Goal: Task Accomplishment & Management: Manage account settings

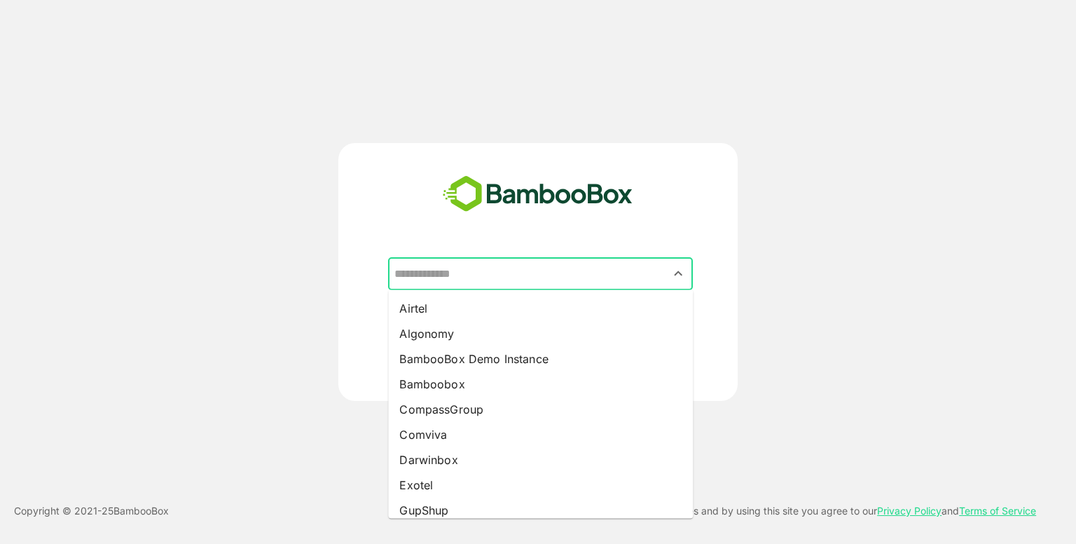
click at [488, 284] on input "text" at bounding box center [540, 274] width 299 height 27
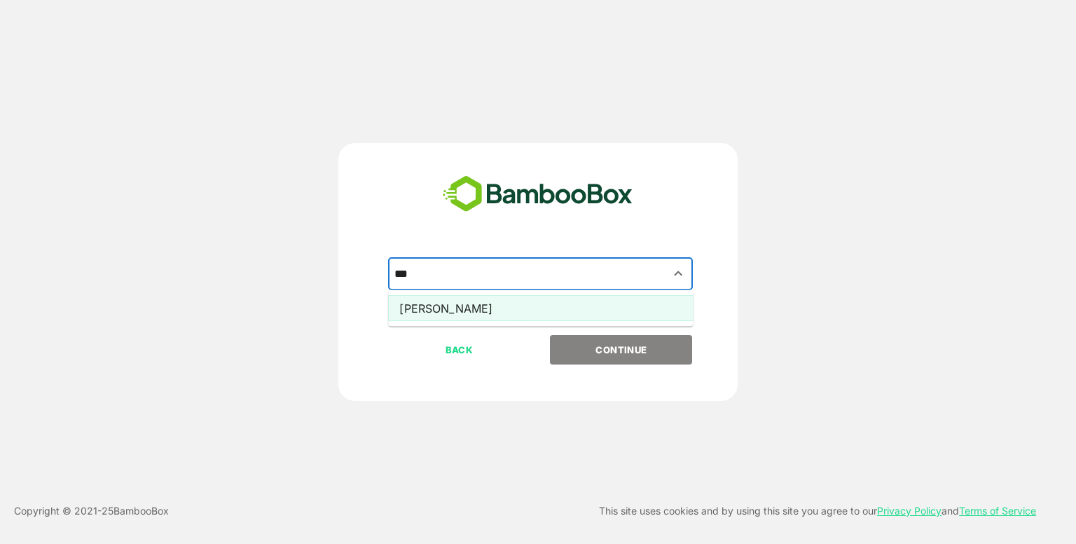
click at [500, 301] on li "[PERSON_NAME]" at bounding box center [540, 308] width 305 height 25
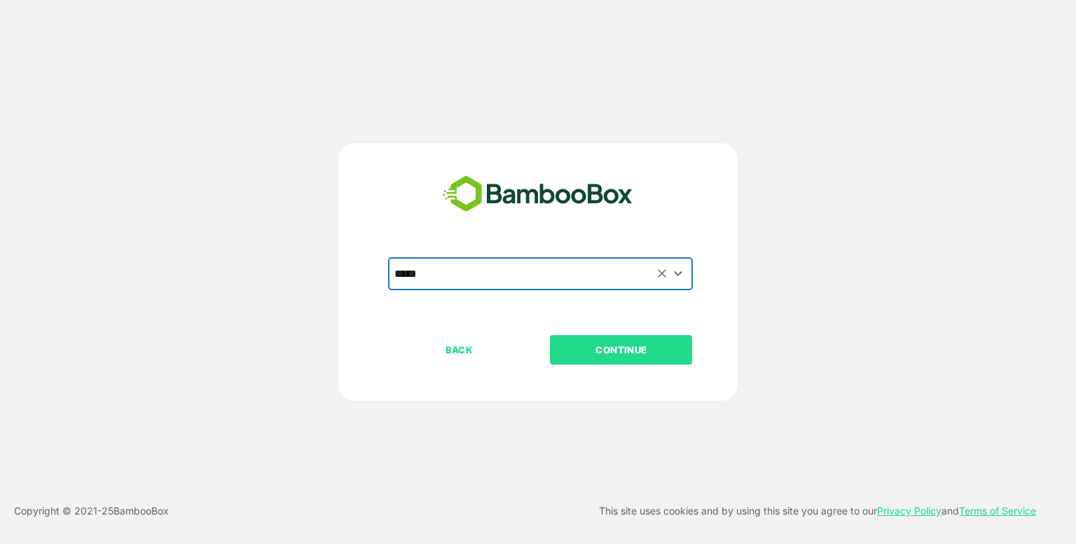
type input "*****"
click at [589, 338] on button "CONTINUE" at bounding box center [621, 349] width 142 height 29
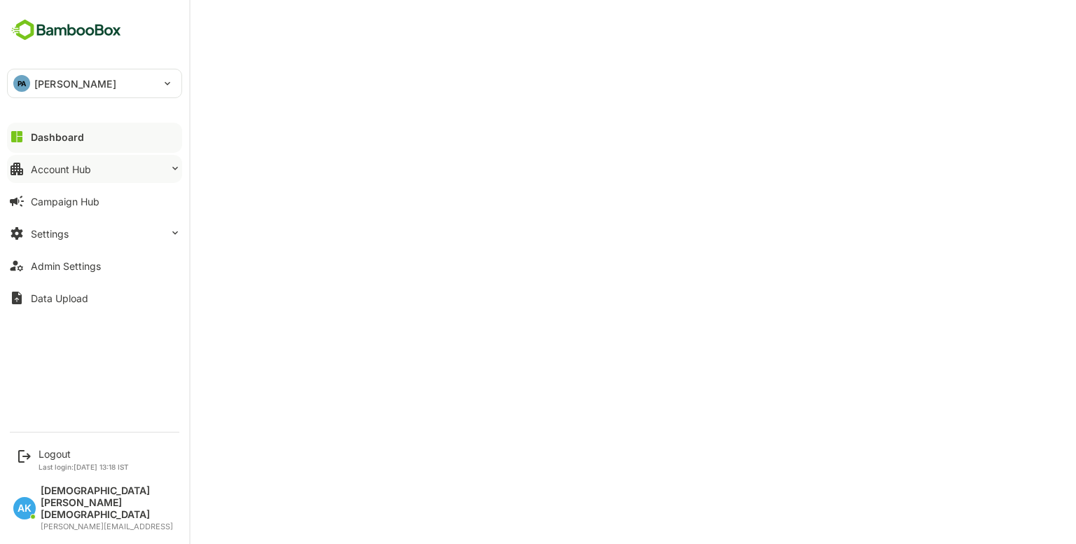
click at [60, 166] on div "Account Hub" at bounding box center [61, 169] width 60 height 12
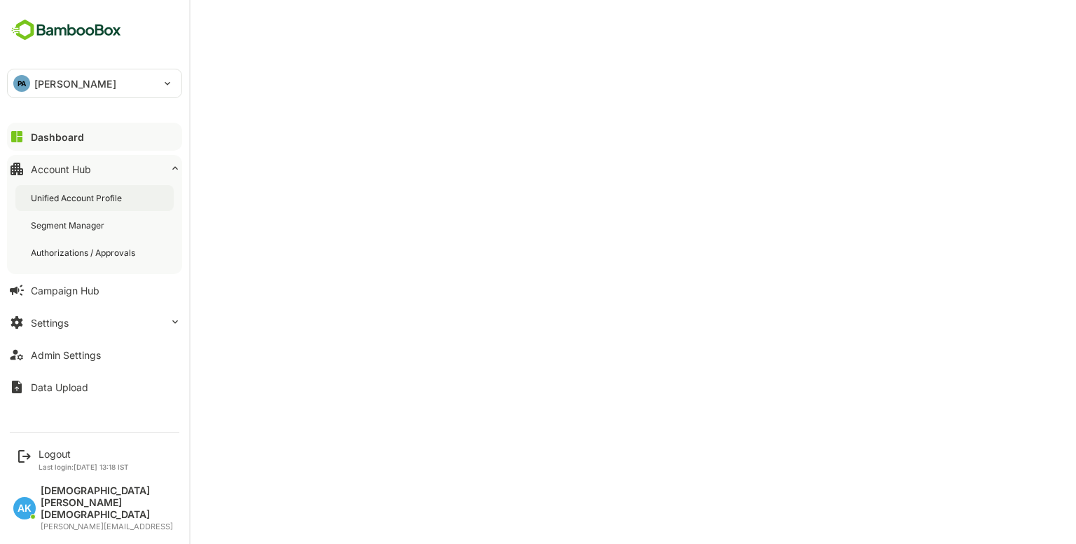
click at [102, 193] on div "Unified Account Profile" at bounding box center [78, 198] width 94 height 12
click at [64, 460] on div "Logout" at bounding box center [84, 454] width 90 height 12
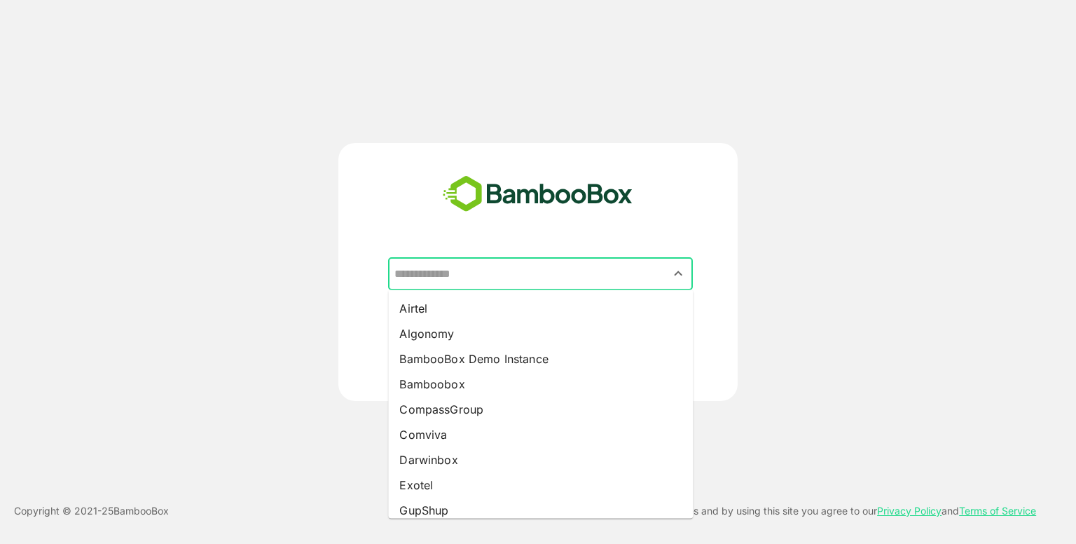
click at [494, 273] on input "text" at bounding box center [540, 274] width 299 height 27
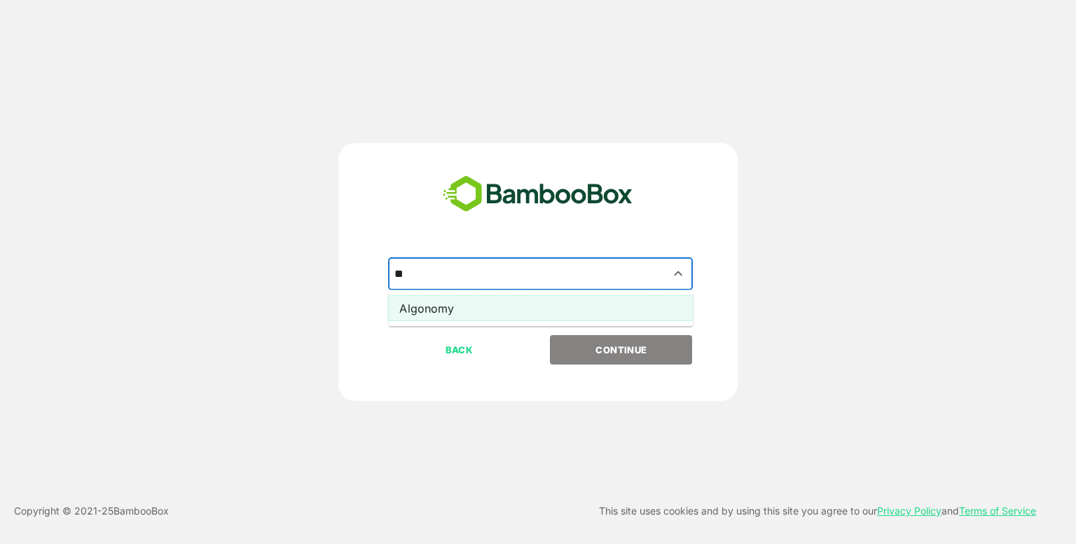
click at [488, 304] on li "Algonomy" at bounding box center [540, 308] width 305 height 25
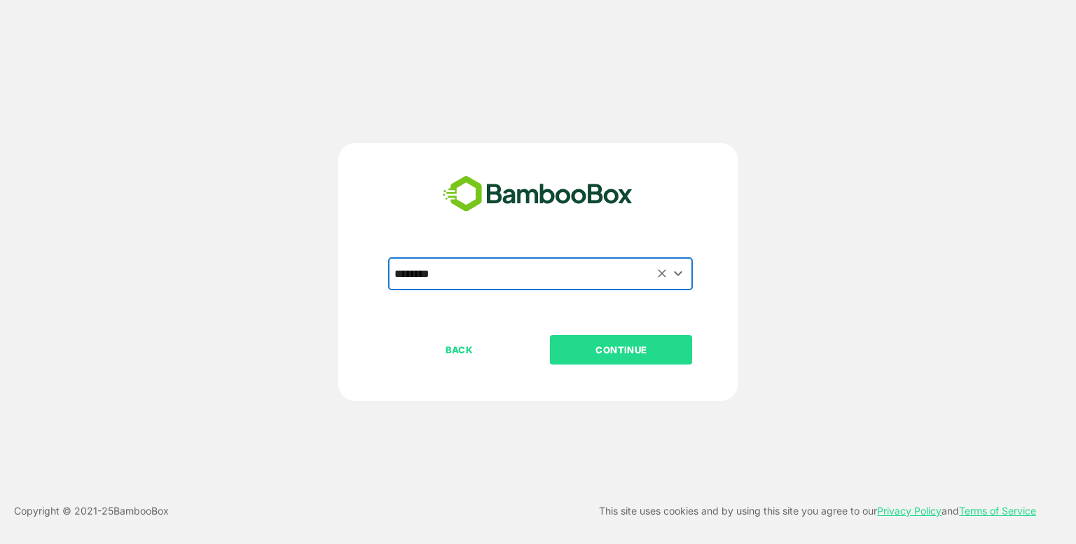
type input "********"
click at [616, 354] on p "CONTINUE" at bounding box center [621, 349] width 140 height 15
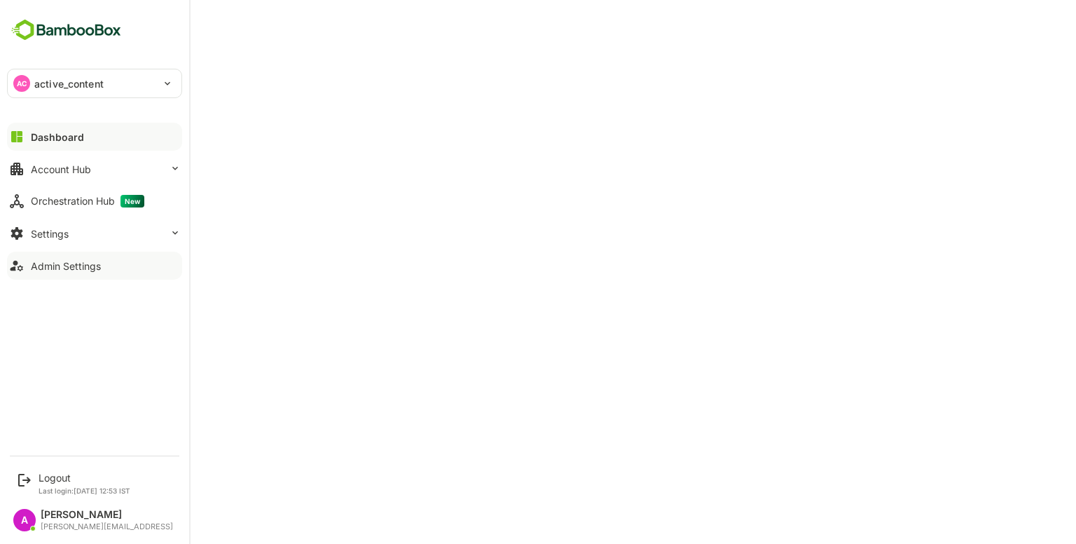
click at [59, 261] on div "Admin Settings" at bounding box center [66, 266] width 70 height 12
click at [168, 155] on button "Account Hub" at bounding box center [94, 169] width 175 height 28
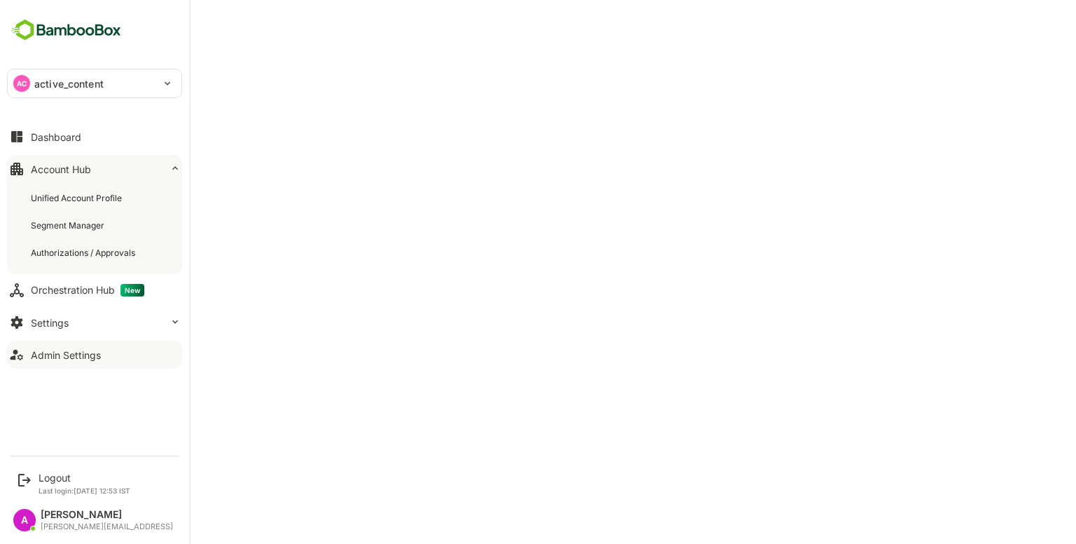
click at [168, 155] on button "Account Hub" at bounding box center [94, 169] width 175 height 28
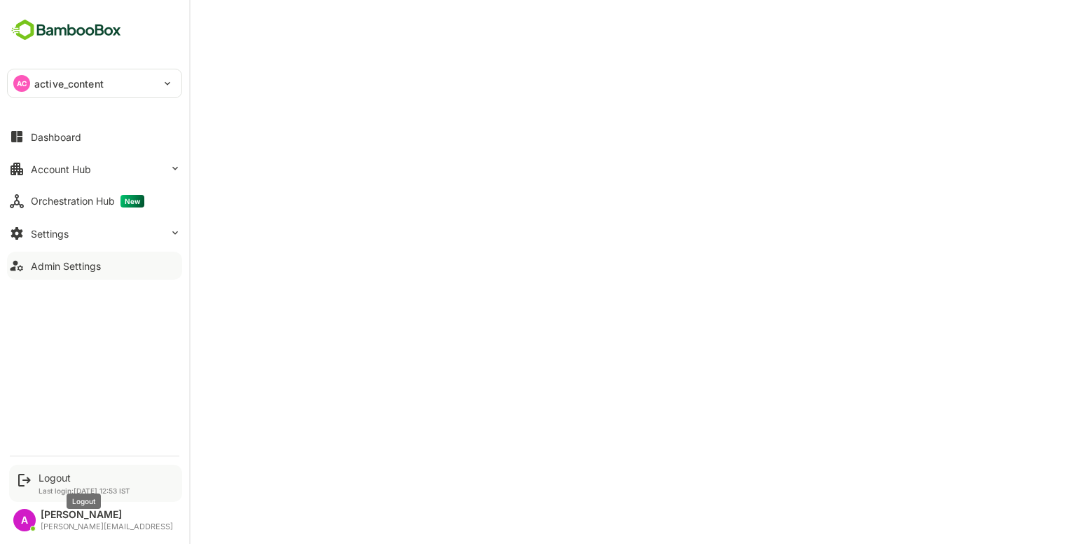
click at [52, 477] on div "Logout" at bounding box center [85, 478] width 92 height 12
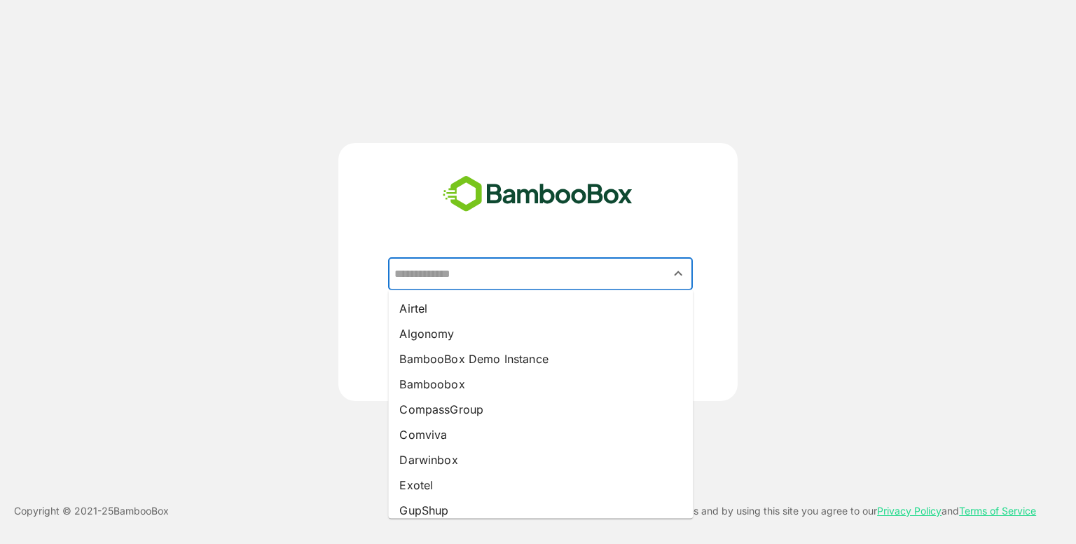
click at [523, 278] on input "text" at bounding box center [540, 274] width 299 height 27
click at [469, 339] on li "Algonomy" at bounding box center [540, 333] width 305 height 25
type input "********"
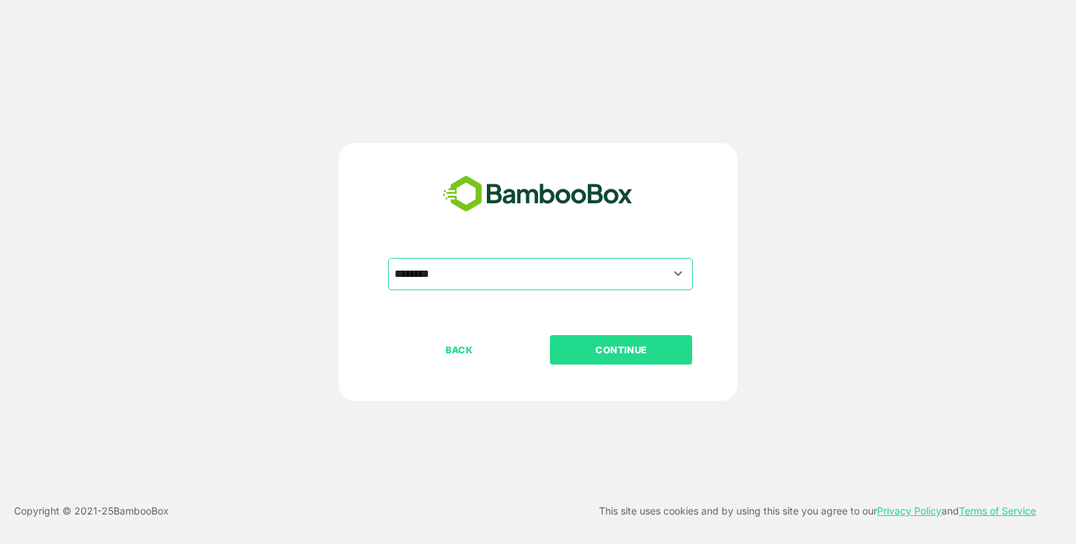
click at [577, 348] on p "CONTINUE" at bounding box center [621, 349] width 140 height 15
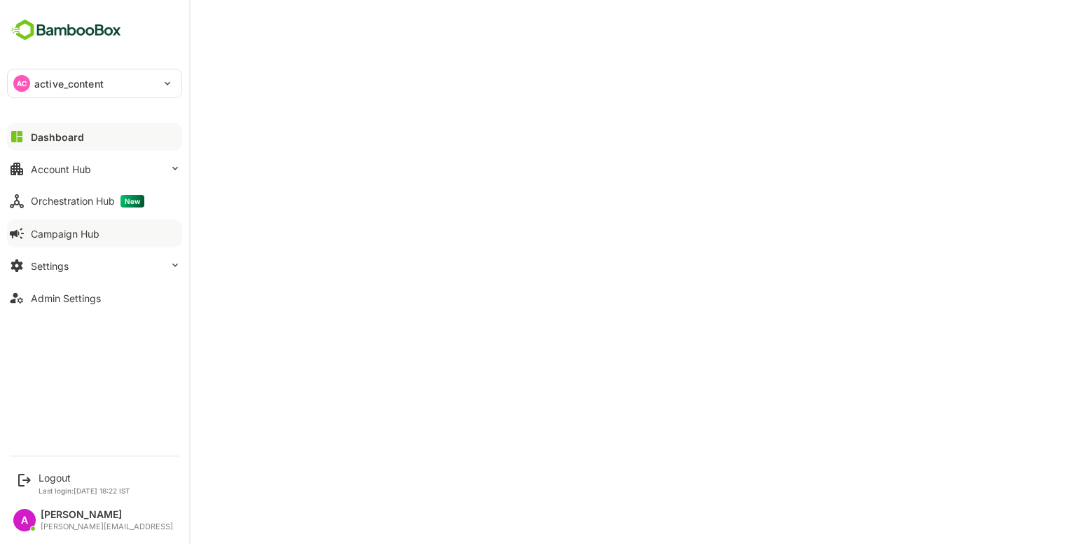
click at [38, 247] on button "Campaign Hub" at bounding box center [94, 233] width 175 height 28
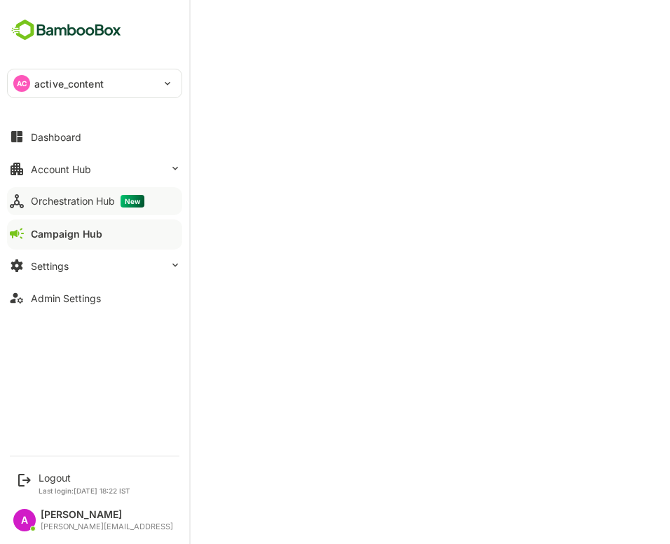
click at [25, 206] on button "Orchestration Hub New" at bounding box center [94, 201] width 175 height 28
click at [55, 226] on button "Campaign Hub" at bounding box center [94, 233] width 175 height 28
click at [55, 229] on div "Campaign Hub" at bounding box center [66, 234] width 71 height 12
click at [32, 175] on button "Account Hub" at bounding box center [94, 169] width 175 height 28
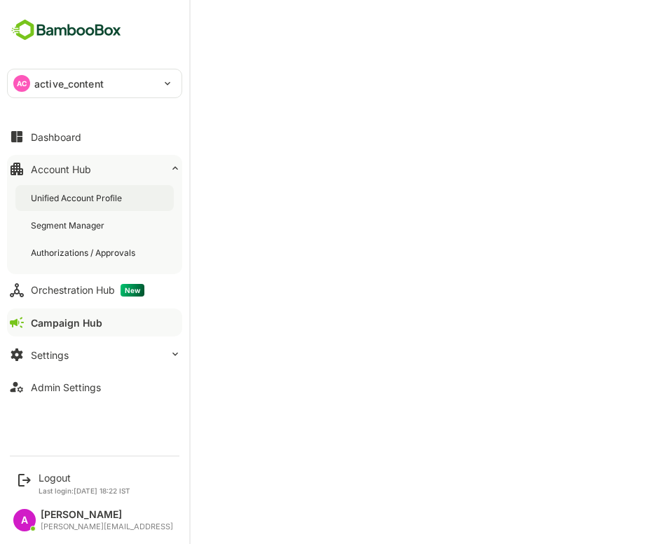
click at [68, 200] on div "Unified Account Profile" at bounding box center [78, 198] width 94 height 12
click at [83, 317] on div "Campaign Hub" at bounding box center [65, 323] width 69 height 12
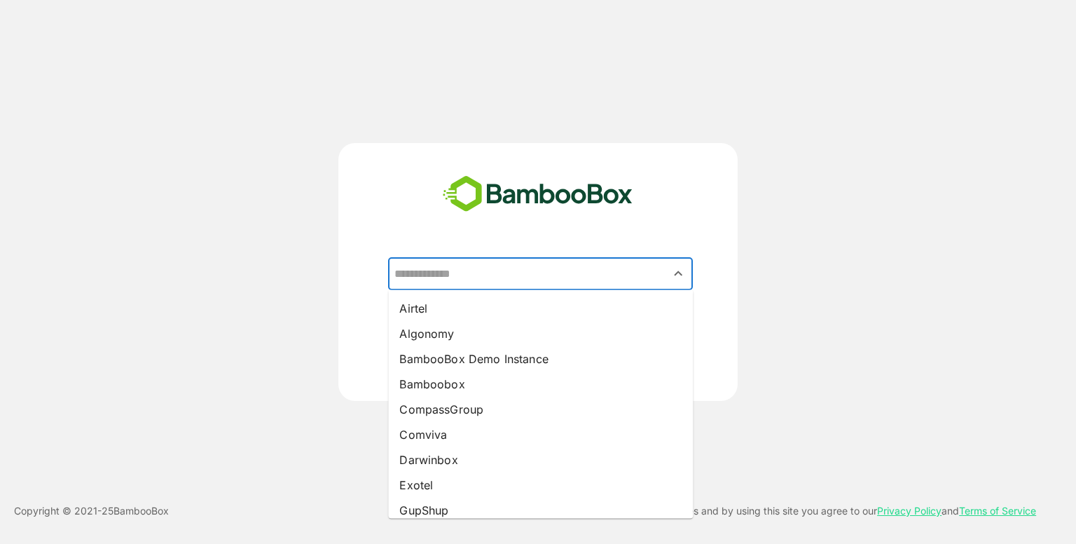
click at [477, 264] on input "text" at bounding box center [540, 274] width 299 height 27
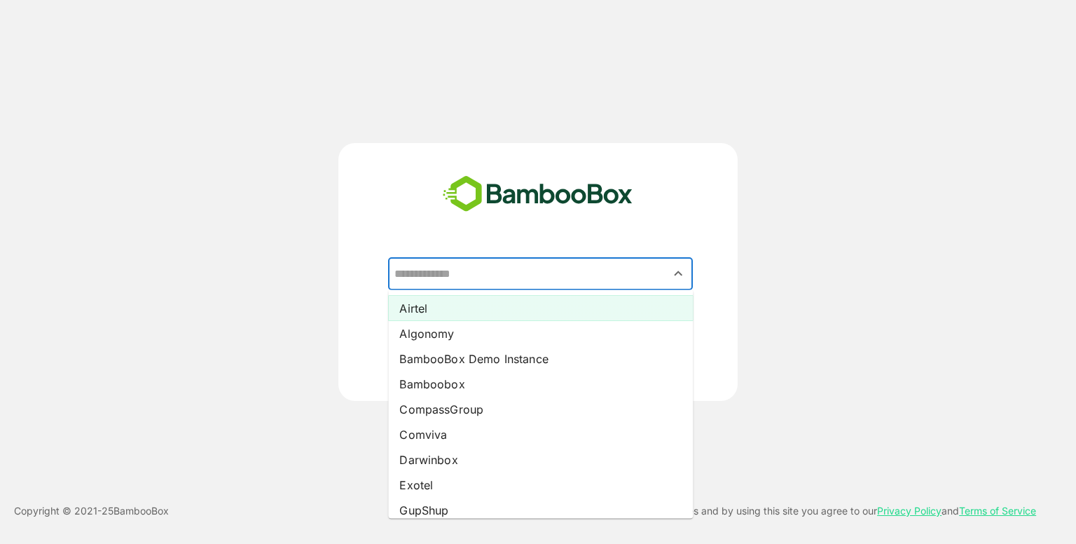
click at [448, 306] on li "Airtel" at bounding box center [540, 308] width 305 height 25
type input "******"
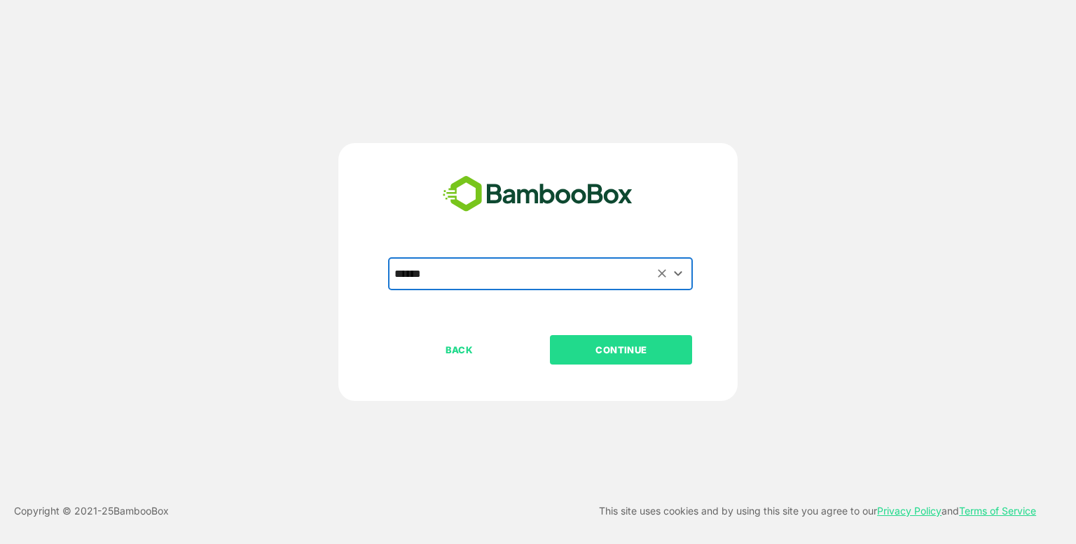
click at [617, 342] on p "CONTINUE" at bounding box center [621, 349] width 140 height 15
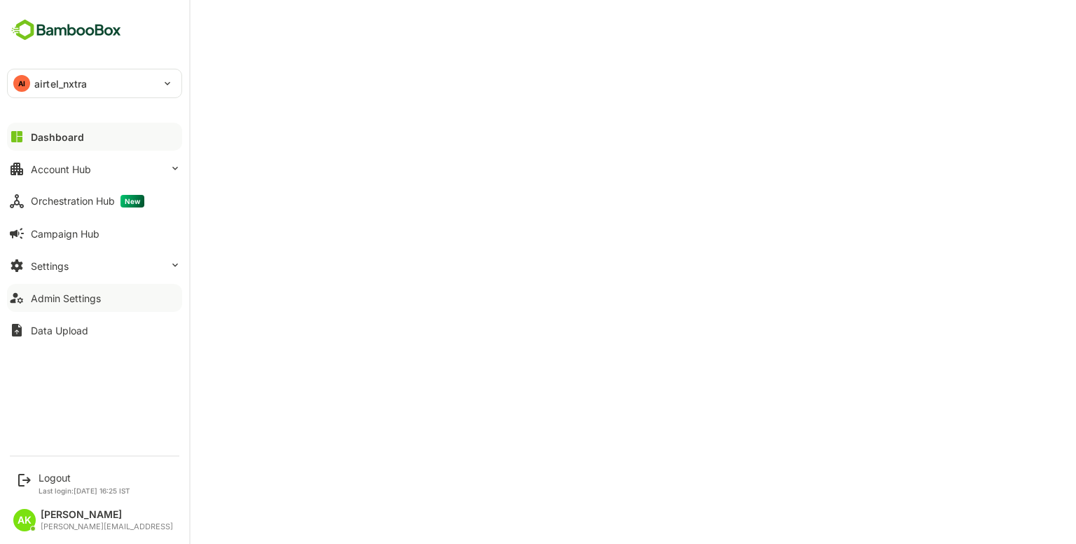
click at [81, 292] on div "Admin Settings" at bounding box center [66, 298] width 70 height 12
click at [67, 257] on button "Settings" at bounding box center [94, 266] width 175 height 28
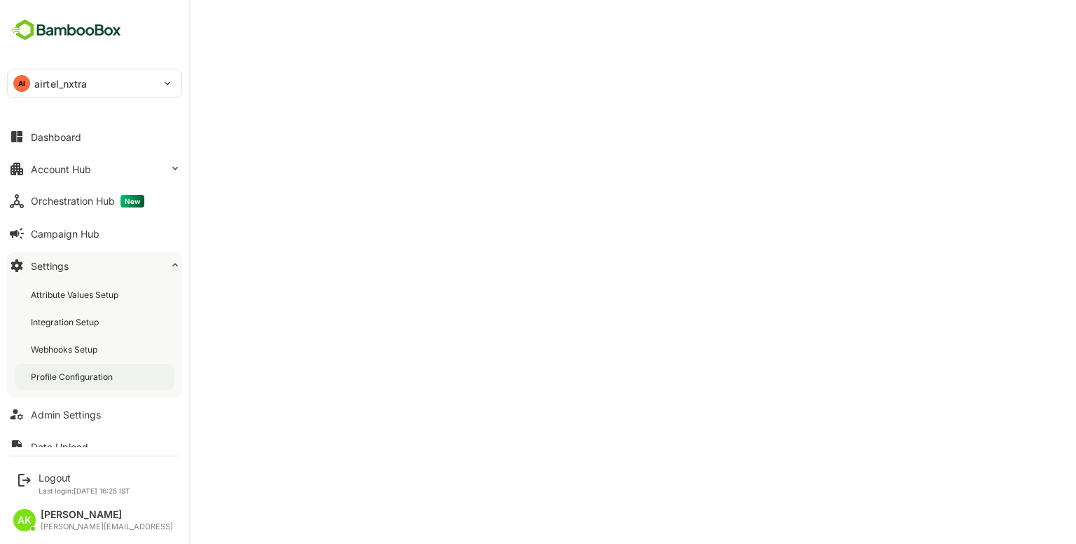
click at [70, 382] on div "Profile Configuration" at bounding box center [94, 377] width 158 height 26
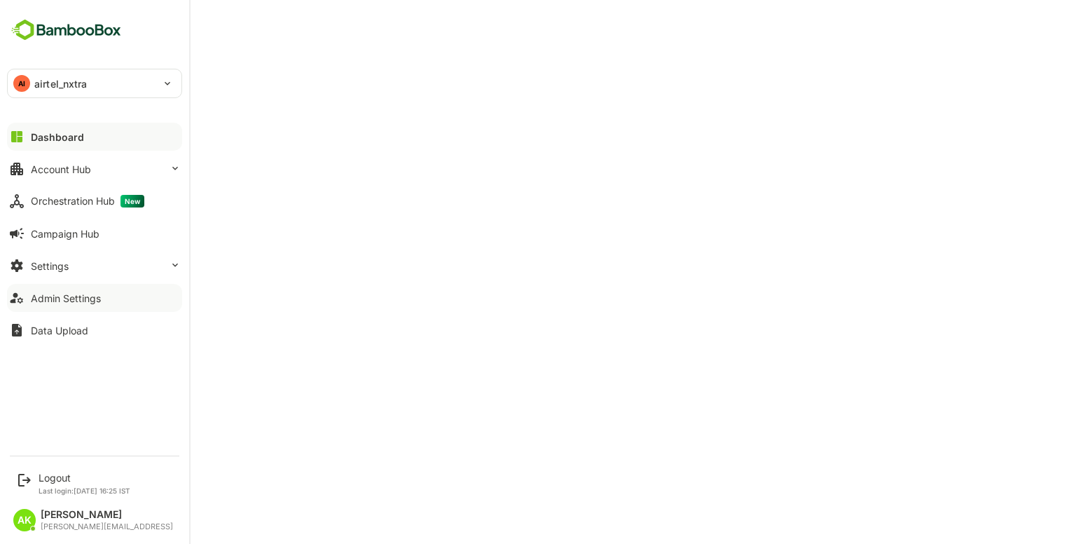
click at [64, 293] on div "Admin Settings" at bounding box center [66, 298] width 70 height 12
click at [87, 272] on button "Settings" at bounding box center [94, 266] width 175 height 28
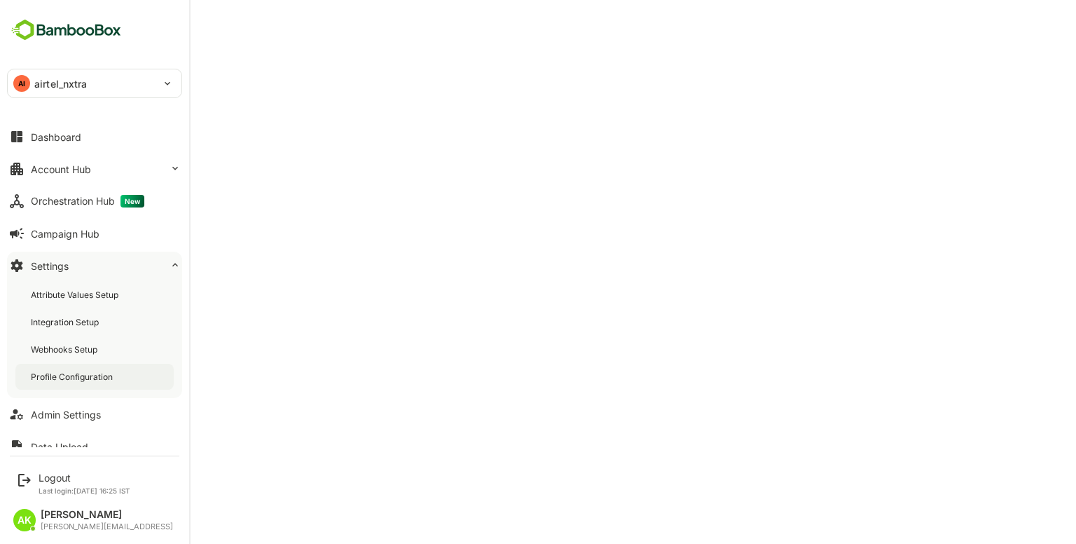
click at [64, 374] on div "Profile Configuration" at bounding box center [73, 377] width 85 height 12
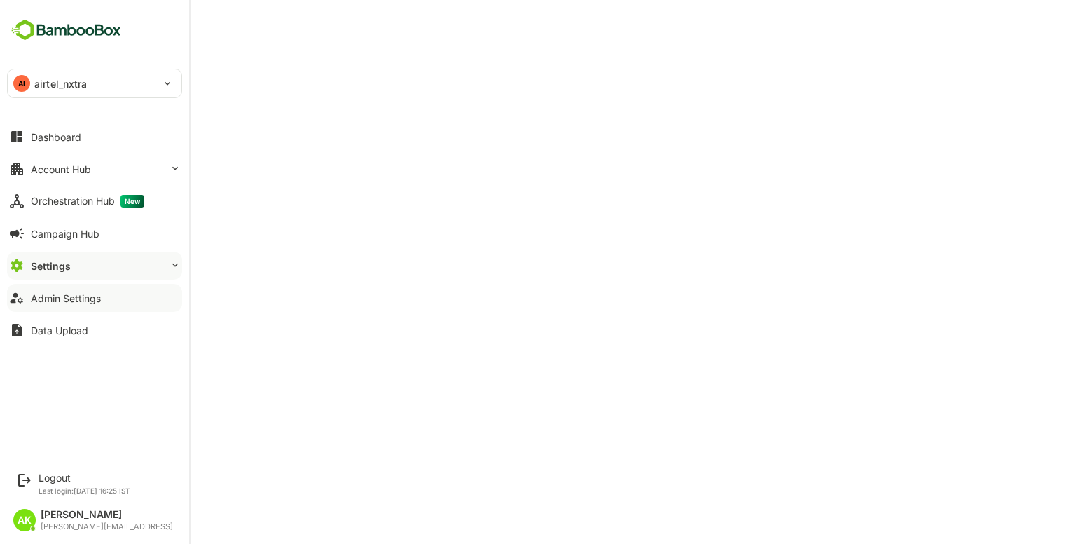
click at [92, 302] on div "Admin Settings" at bounding box center [66, 298] width 70 height 12
click at [92, 270] on button "Settings" at bounding box center [94, 266] width 175 height 28
click at [34, 177] on button "Account Hub" at bounding box center [94, 169] width 175 height 28
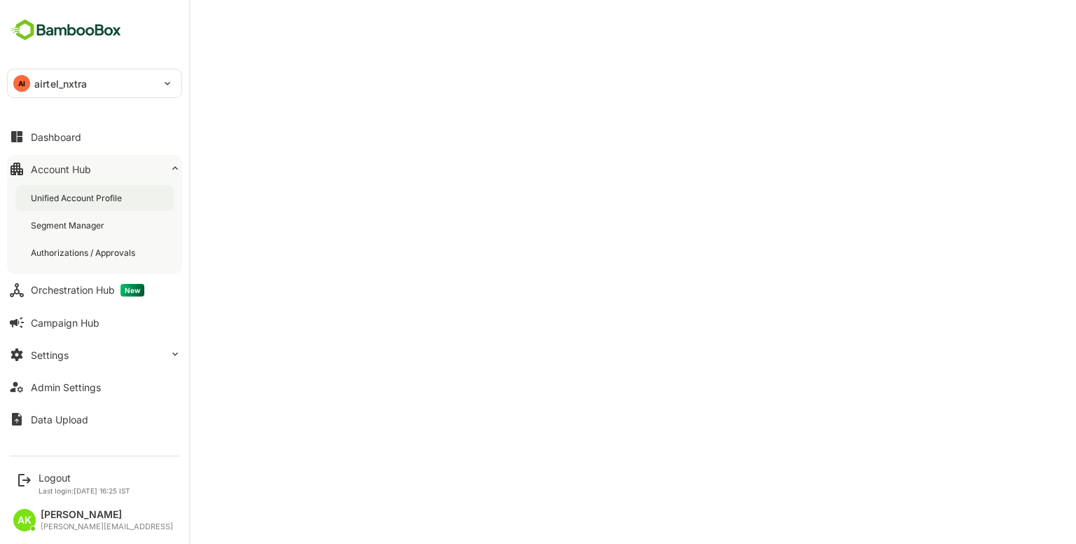
click at [49, 192] on div "Unified Account Profile" at bounding box center [78, 198] width 94 height 12
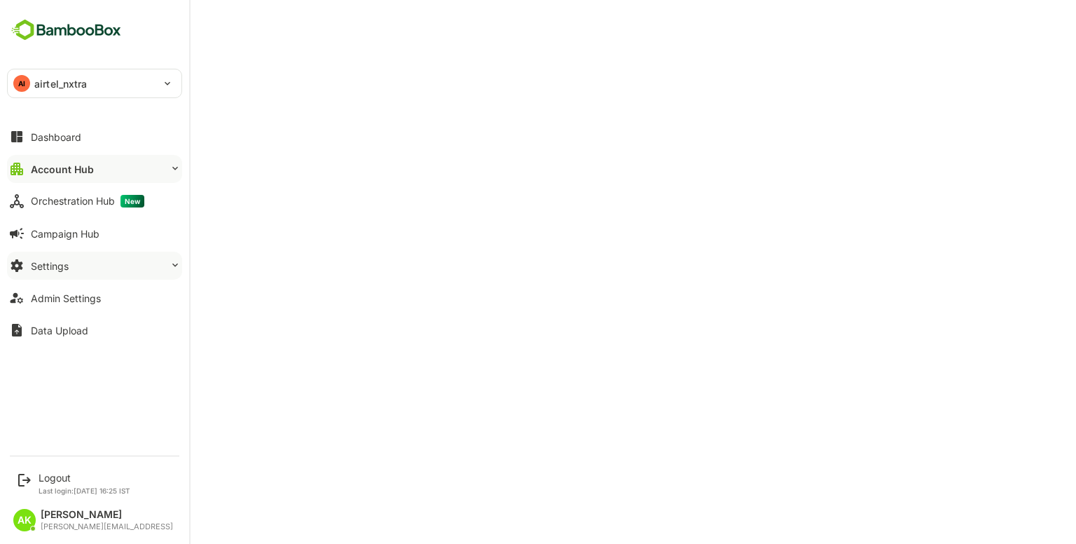
click at [80, 261] on button "Settings" at bounding box center [94, 266] width 175 height 28
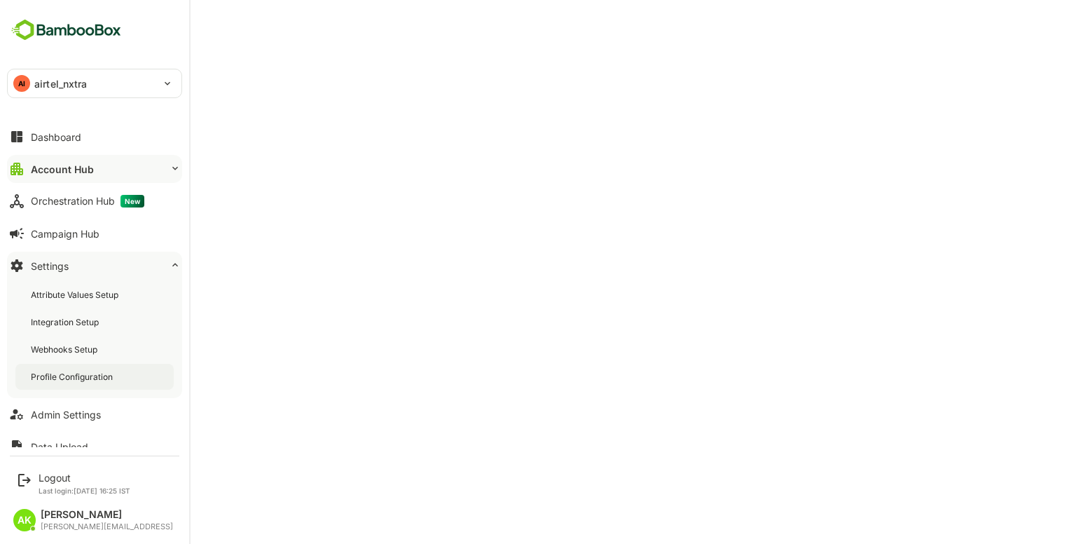
click at [87, 365] on div "Profile Configuration" at bounding box center [94, 377] width 158 height 26
